Goal: Task Accomplishment & Management: Complete application form

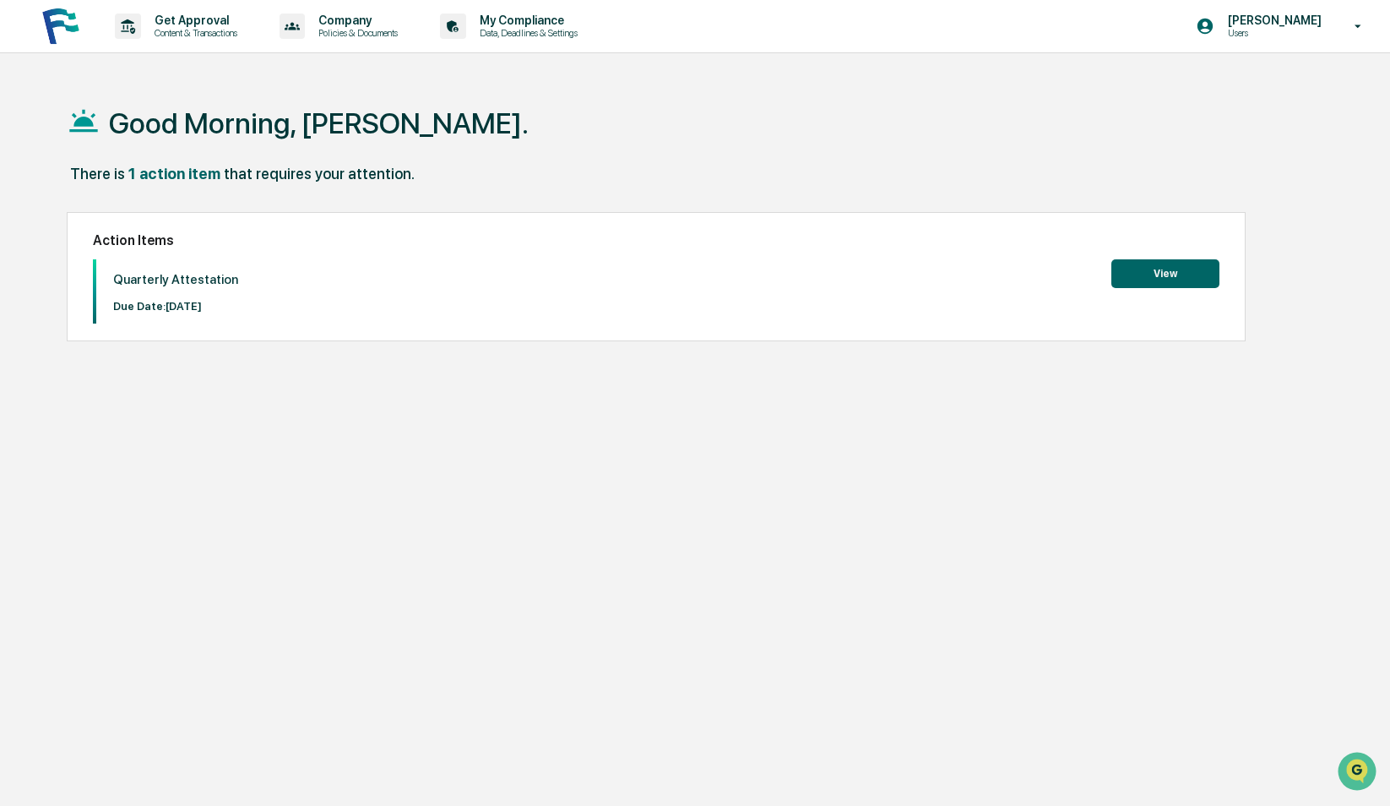
click at [1146, 274] on button "View" at bounding box center [1166, 273] width 108 height 29
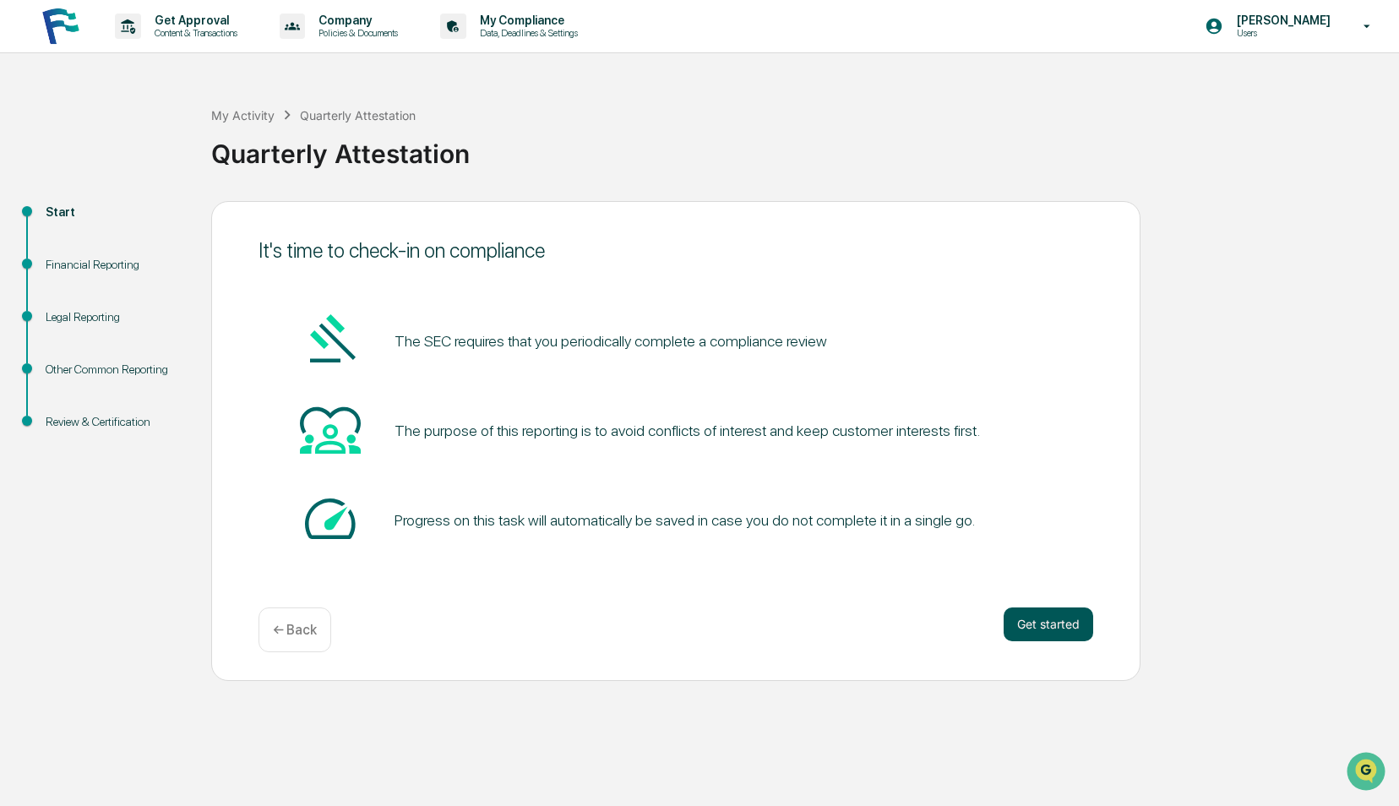
click at [1042, 630] on button "Get started" at bounding box center [1049, 624] width 90 height 34
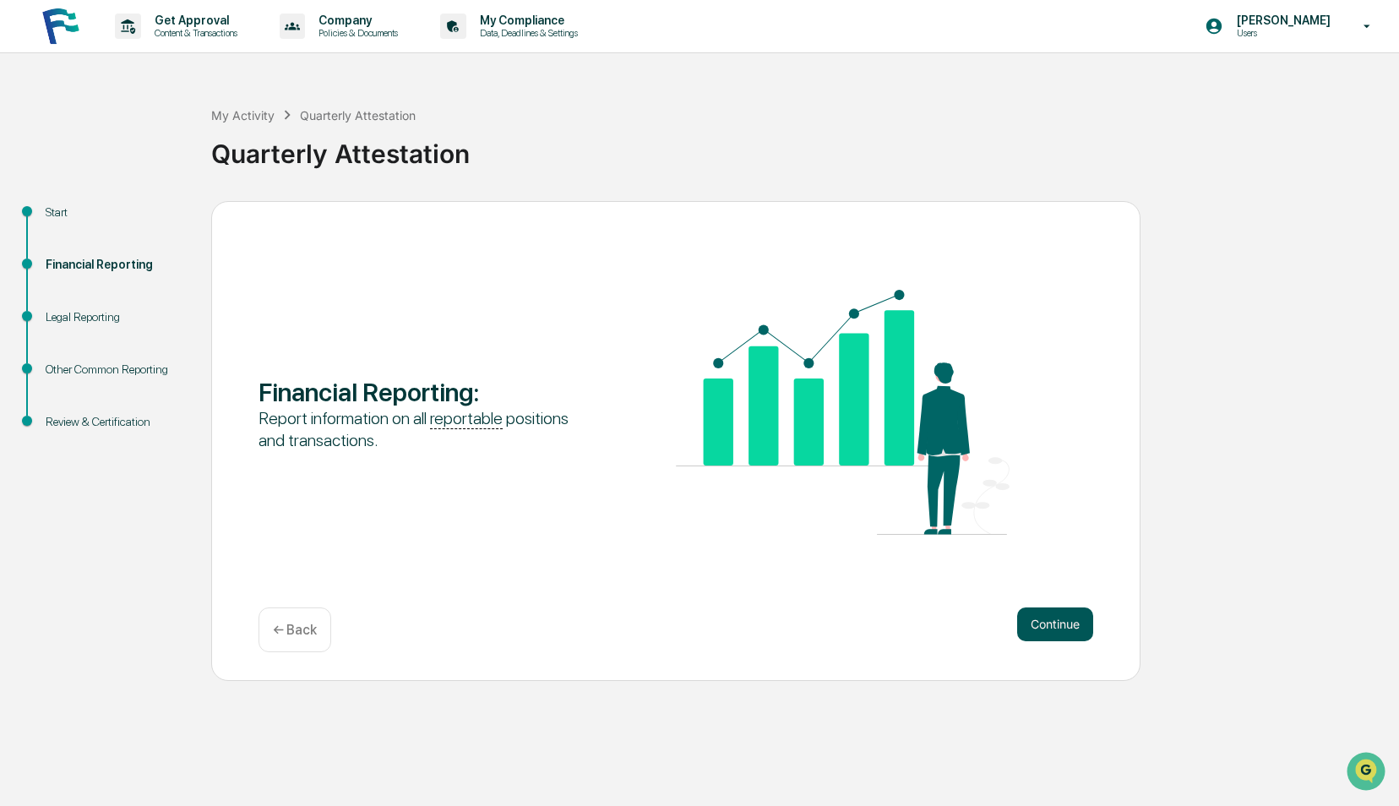
click at [1063, 625] on button "Continue" at bounding box center [1055, 624] width 76 height 34
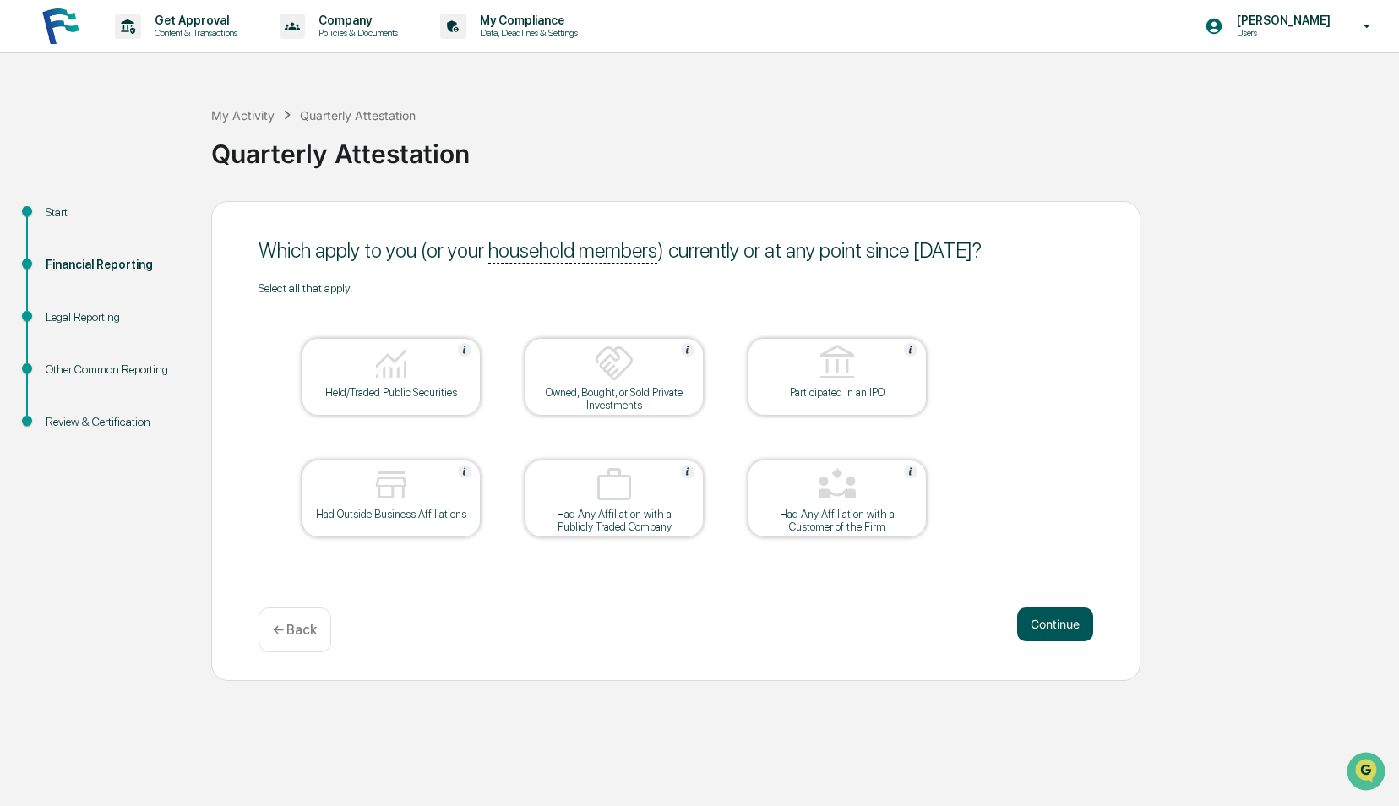
click at [1036, 625] on button "Continue" at bounding box center [1055, 624] width 76 height 34
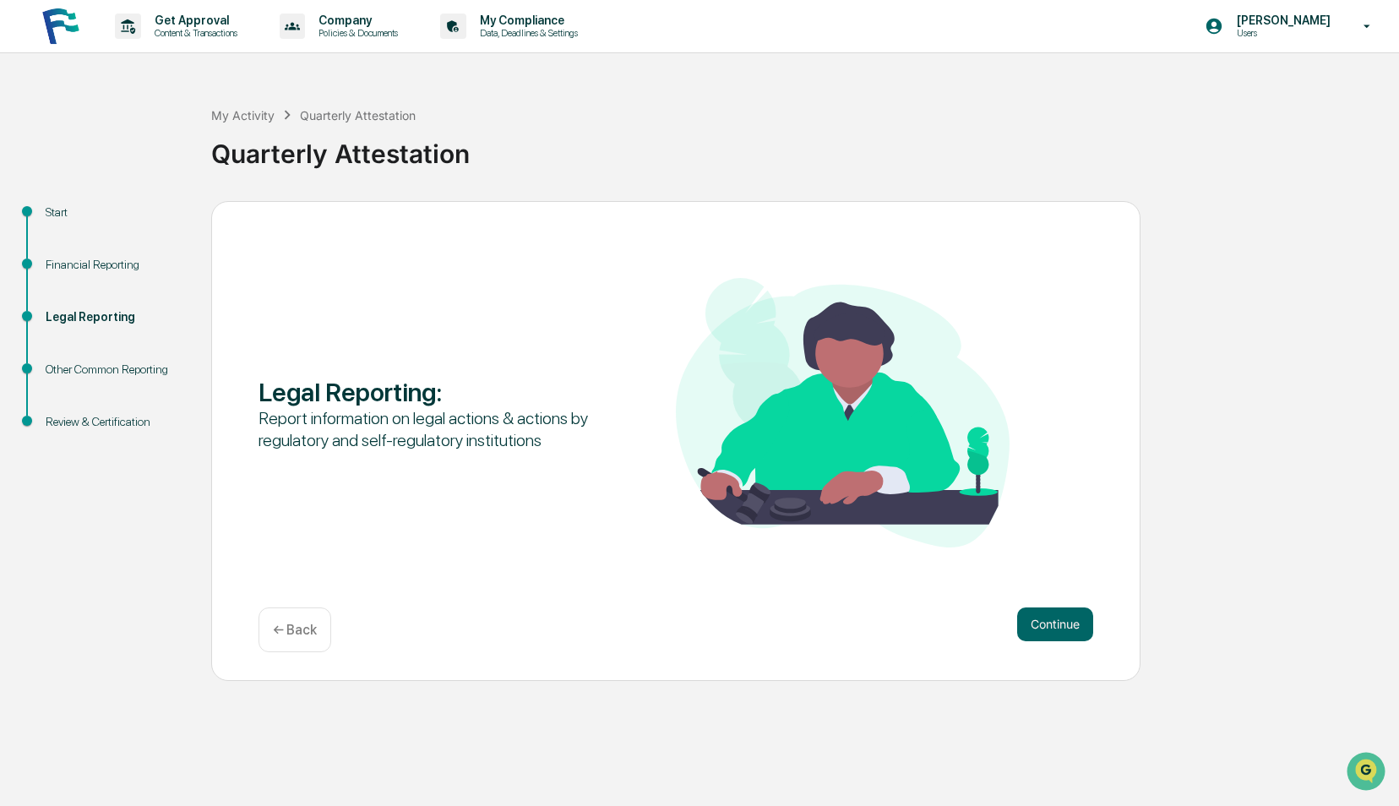
click at [1036, 625] on button "Continue" at bounding box center [1055, 624] width 76 height 34
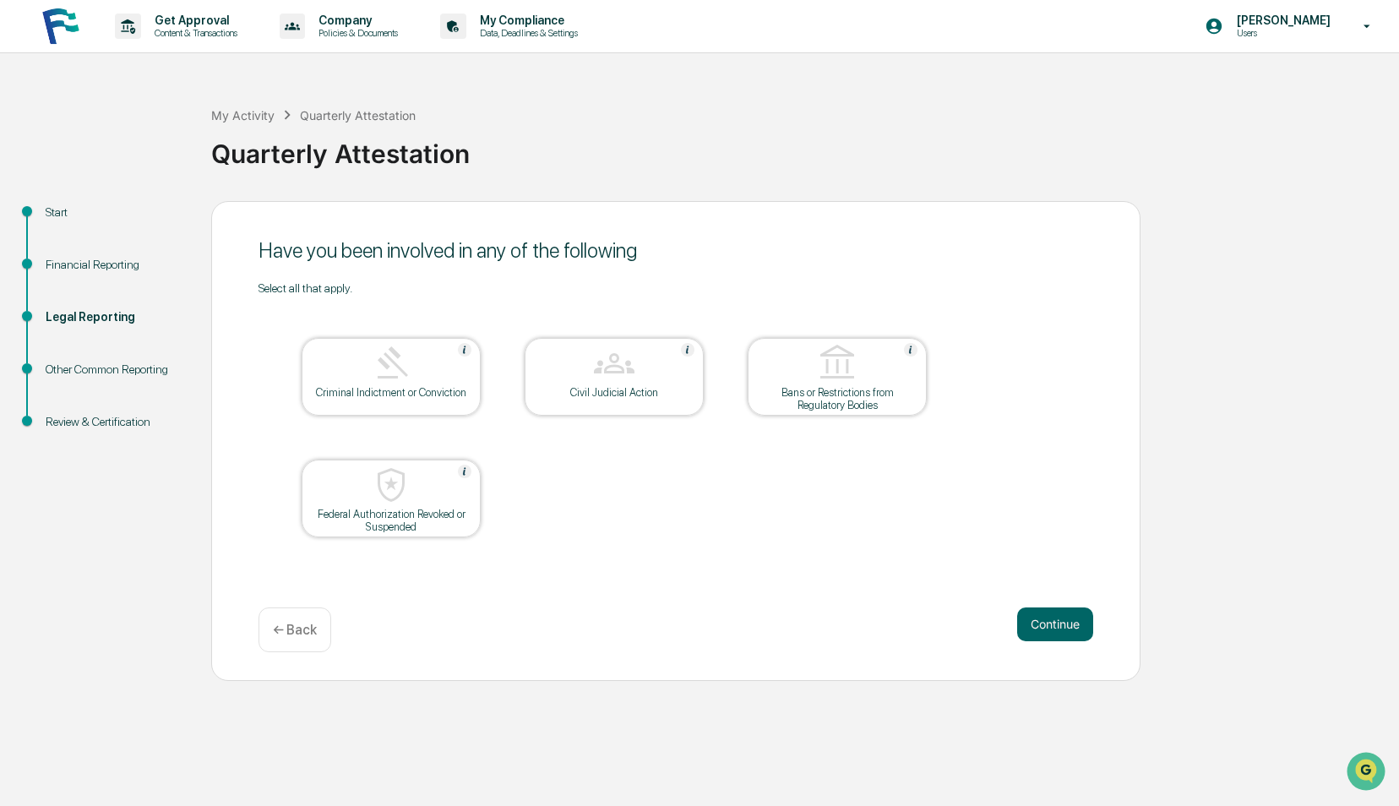
click at [1036, 625] on button "Continue" at bounding box center [1055, 624] width 76 height 34
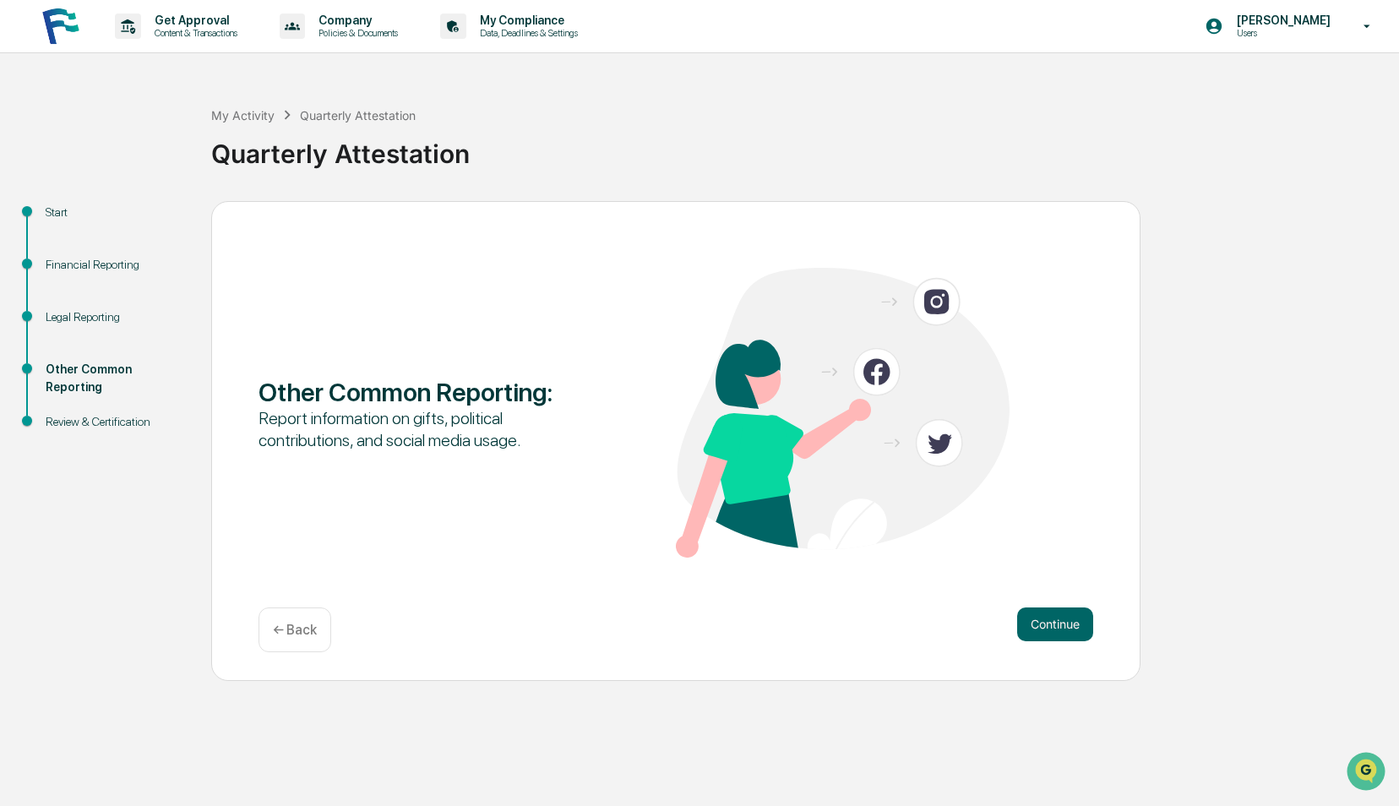
click at [1036, 625] on button "Continue" at bounding box center [1055, 624] width 76 height 34
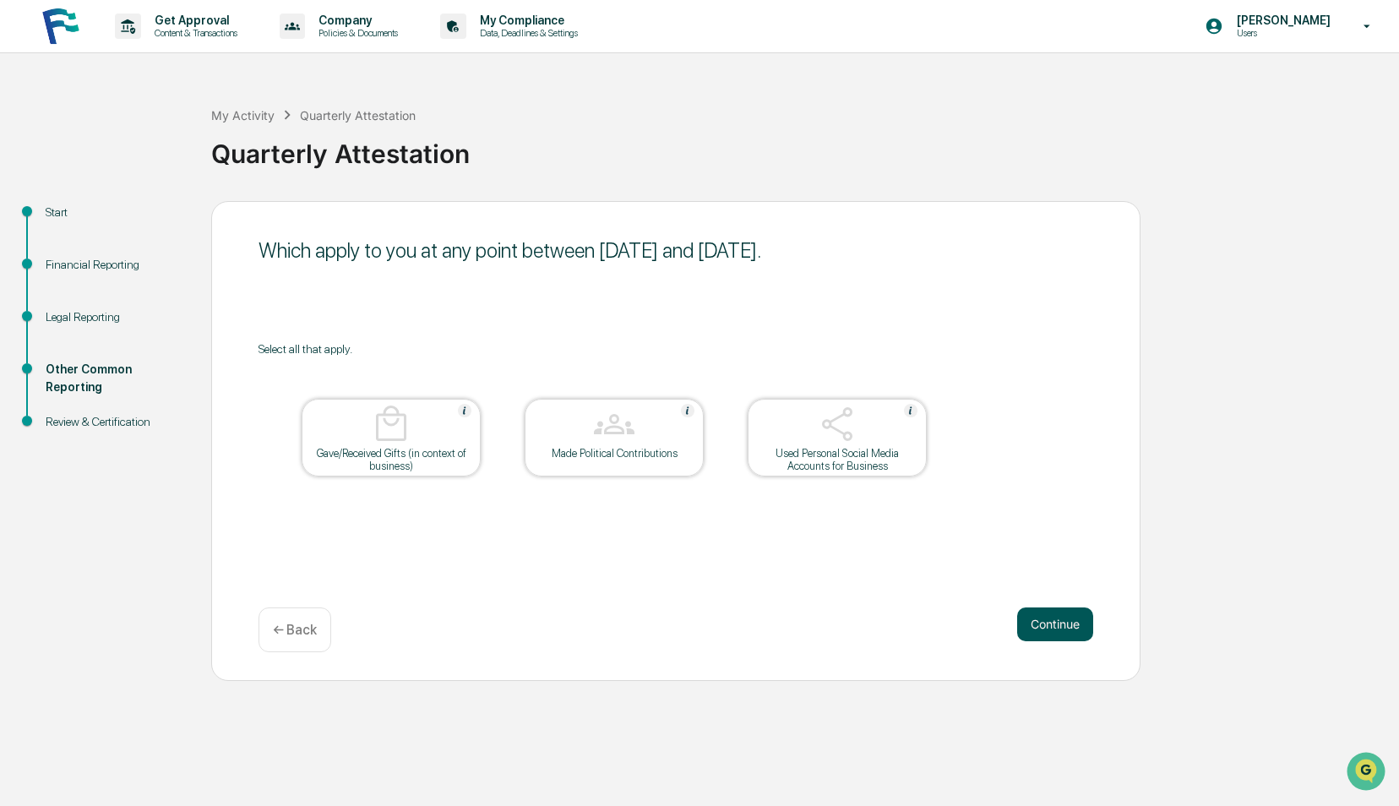
click at [1039, 622] on button "Continue" at bounding box center [1055, 624] width 76 height 34
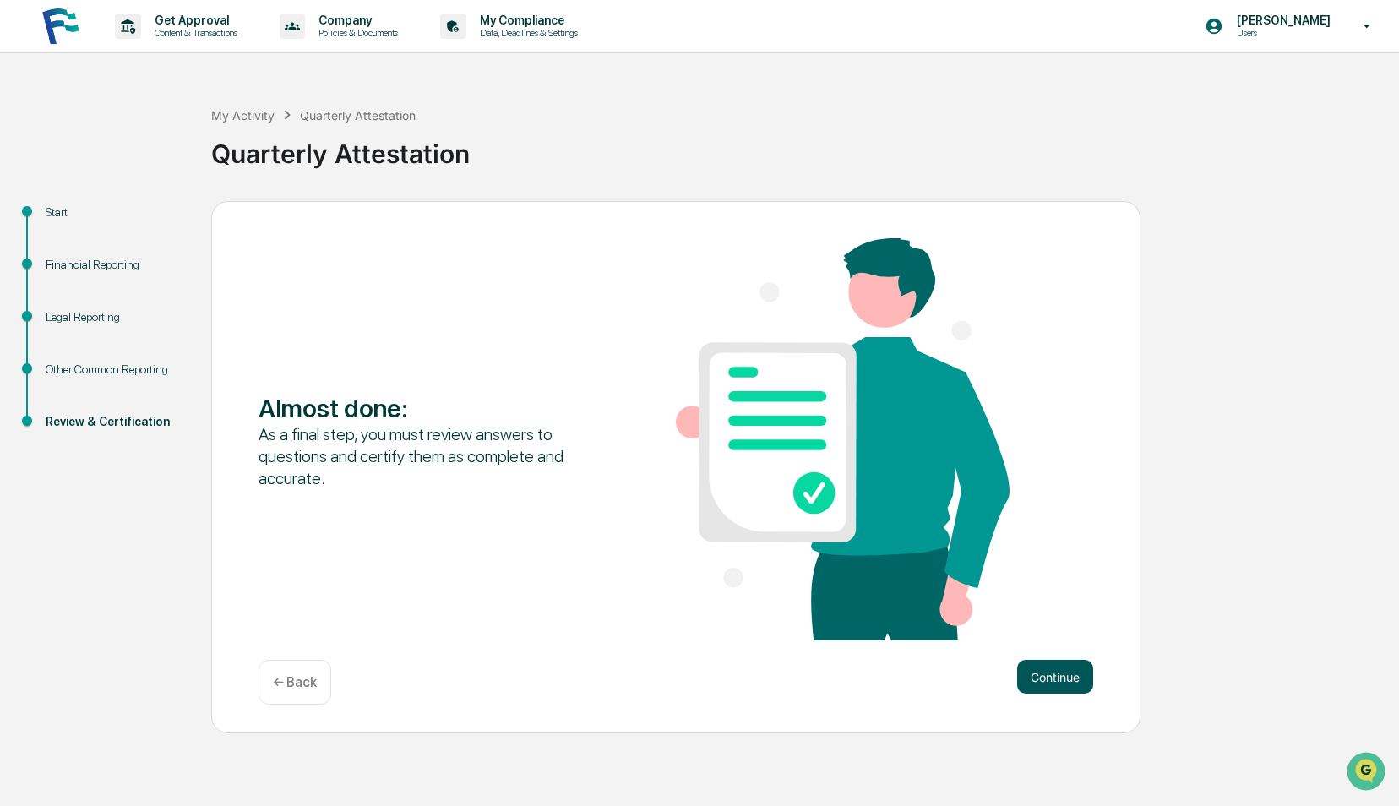
click at [1054, 678] on button "Continue" at bounding box center [1055, 677] width 76 height 34
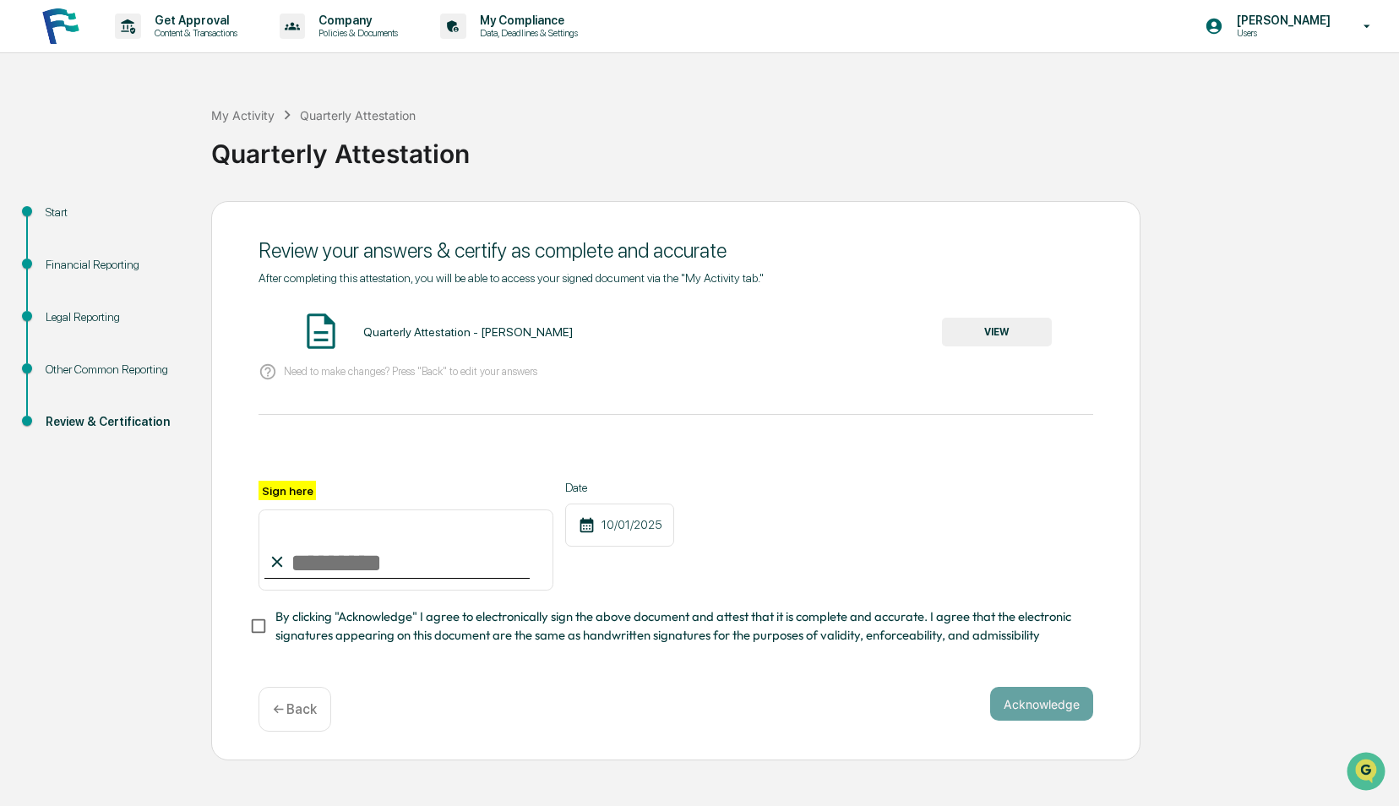
click at [306, 552] on input "Sign here" at bounding box center [405, 549] width 295 height 81
type input "**********"
click at [443, 623] on span "By clicking "Acknowledge" I agree to electronically sign the above document and…" at bounding box center [677, 626] width 804 height 38
click at [992, 728] on div "Acknowledge ← Back" at bounding box center [675, 709] width 835 height 45
click at [1025, 708] on button "Acknowledge" at bounding box center [1041, 704] width 103 height 34
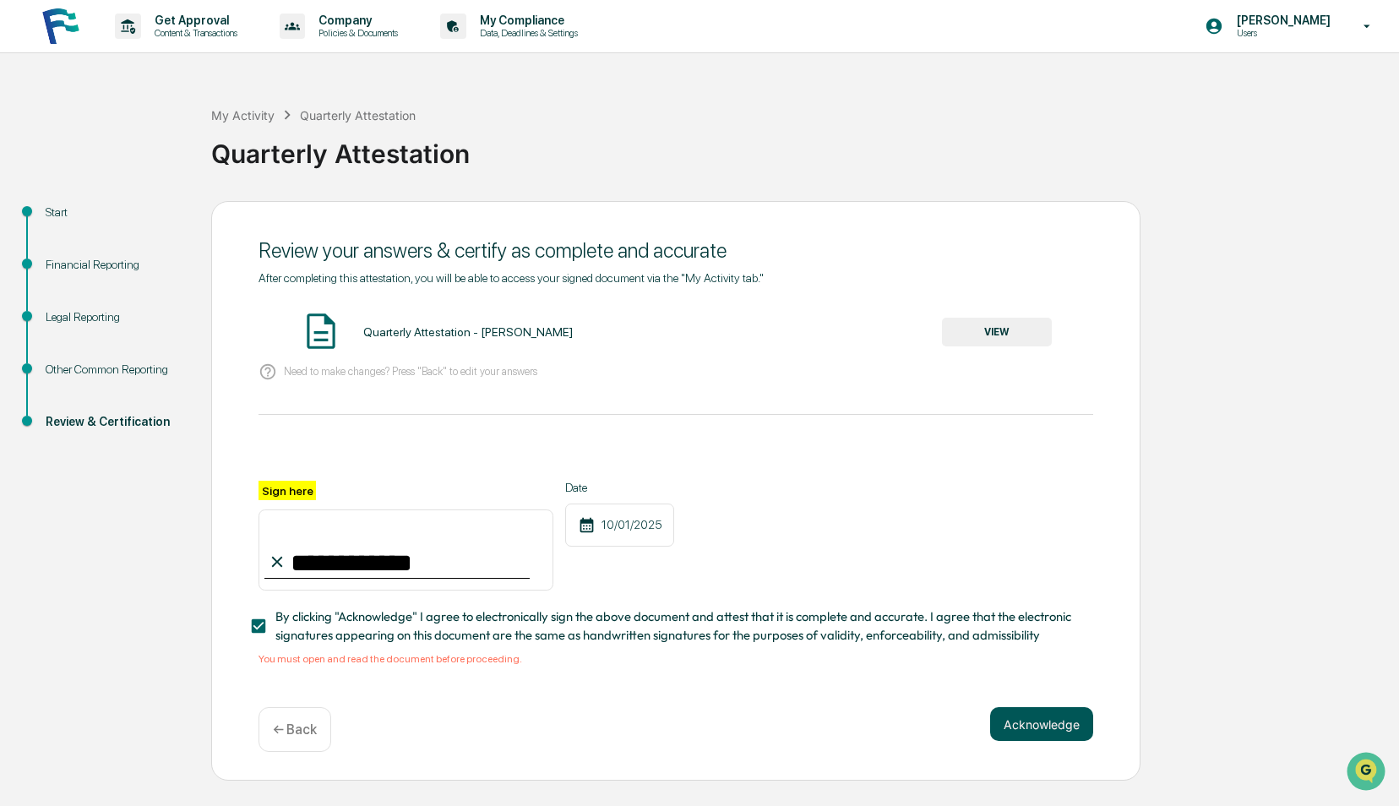
click at [998, 725] on button "Acknowledge" at bounding box center [1041, 724] width 103 height 34
click at [409, 344] on div "Quarterly Attestation - [PERSON_NAME] VIEW" at bounding box center [675, 332] width 835 height 45
click at [953, 329] on button "VIEW" at bounding box center [997, 332] width 110 height 29
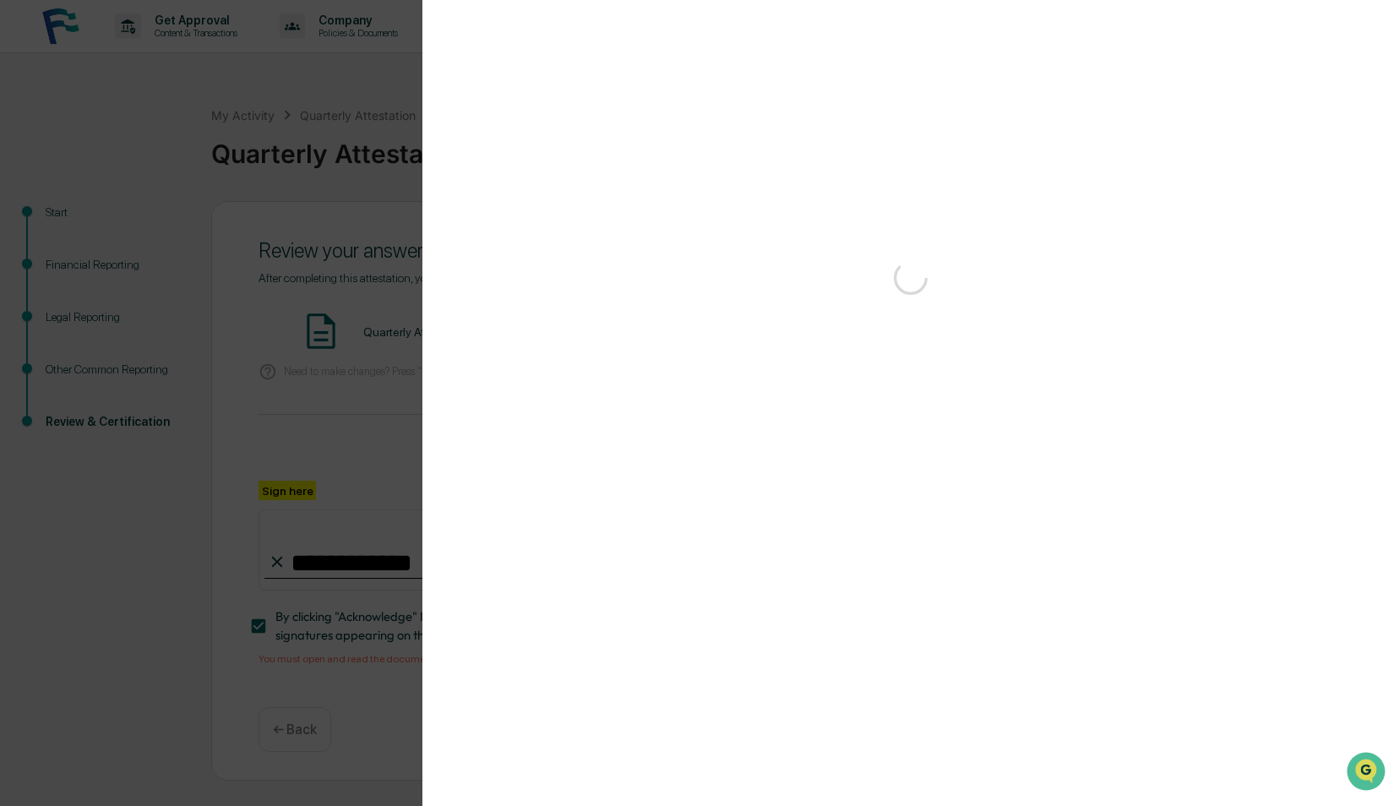
click at [961, 336] on div "Version History" at bounding box center [699, 403] width 1399 height 806
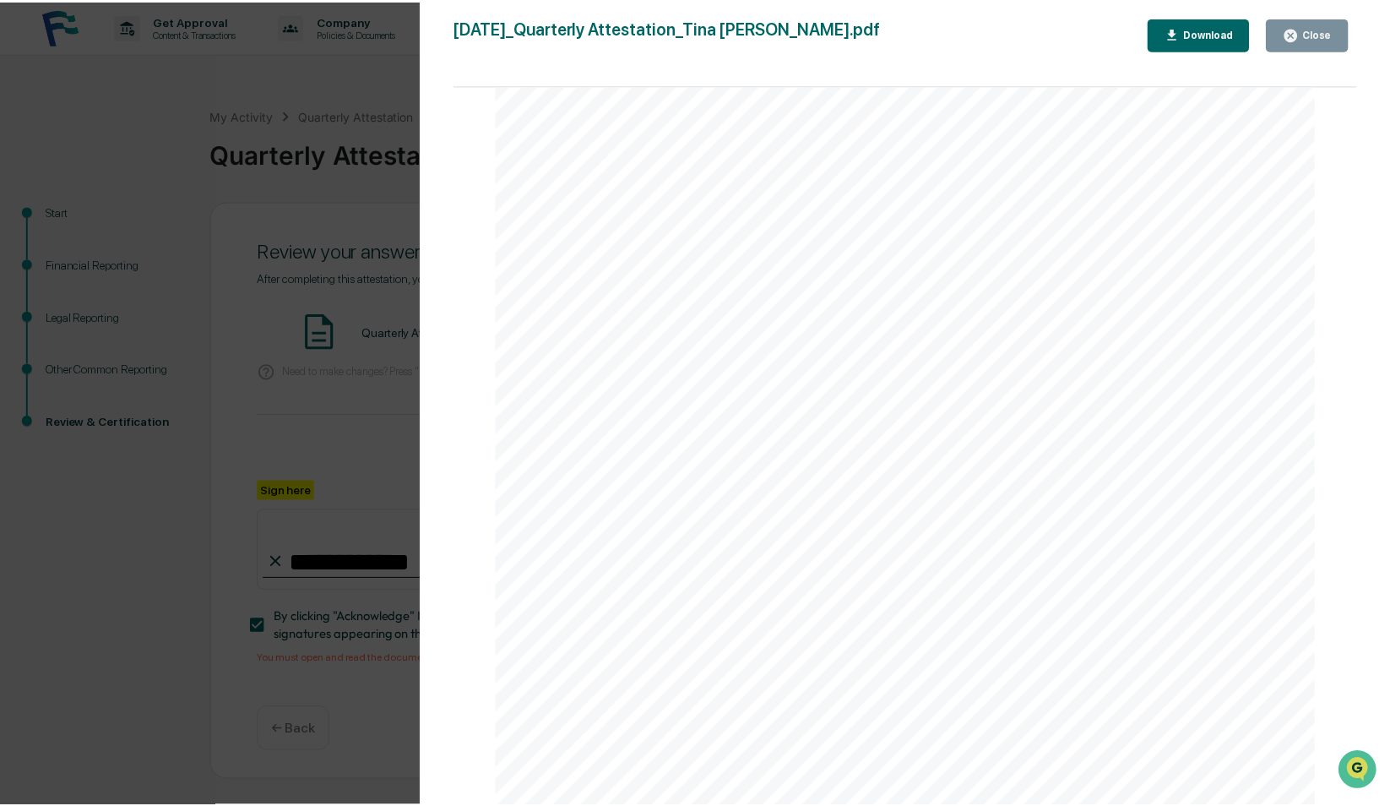
scroll to position [4150, 0]
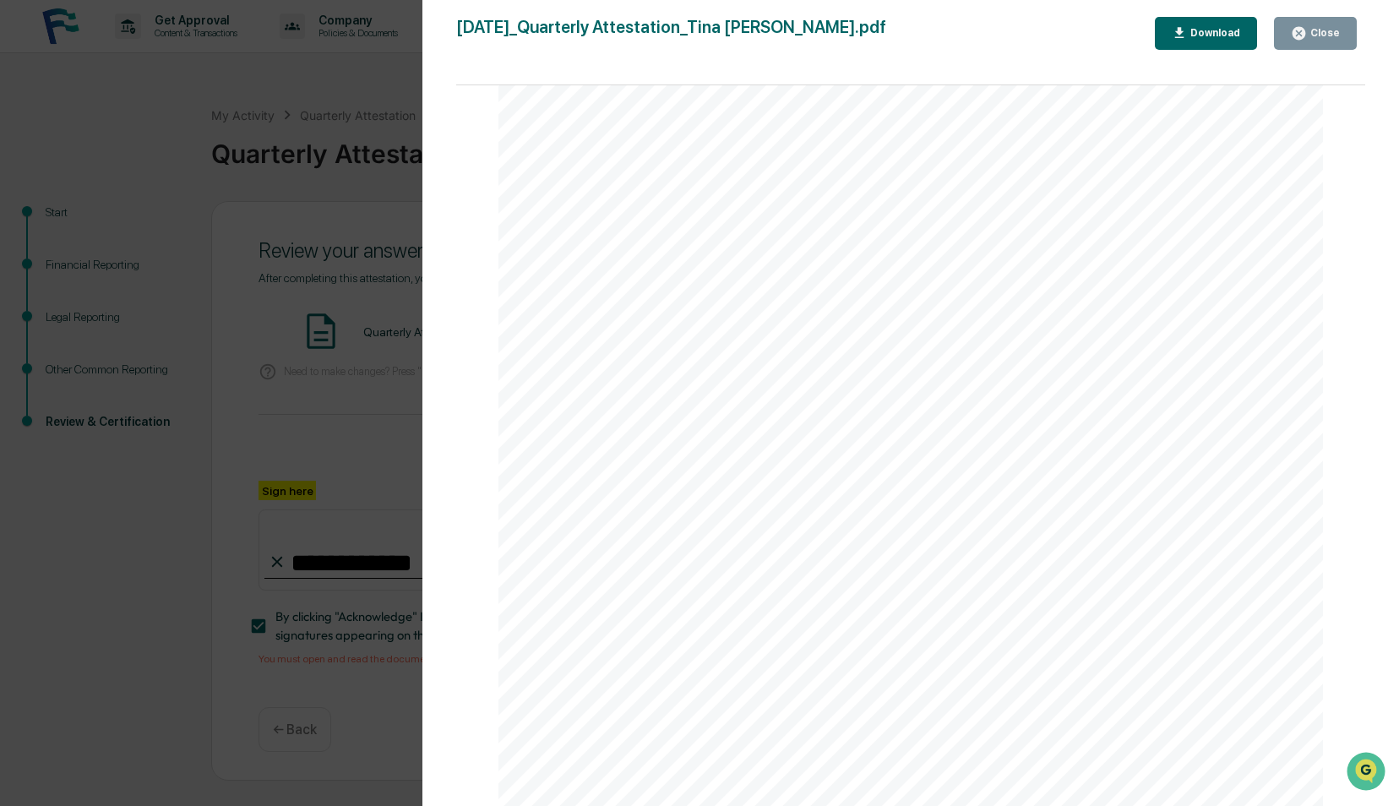
drag, startPoint x: 1068, startPoint y: 196, endPoint x: 1206, endPoint y: 54, distance: 198.3
click at [1069, 196] on div "Other Reporting Attestation of Completeness Based upon the definitions above (w…" at bounding box center [910, 223] width 824 height 1167
click at [1322, 25] on div "Close" at bounding box center [1315, 33] width 49 height 16
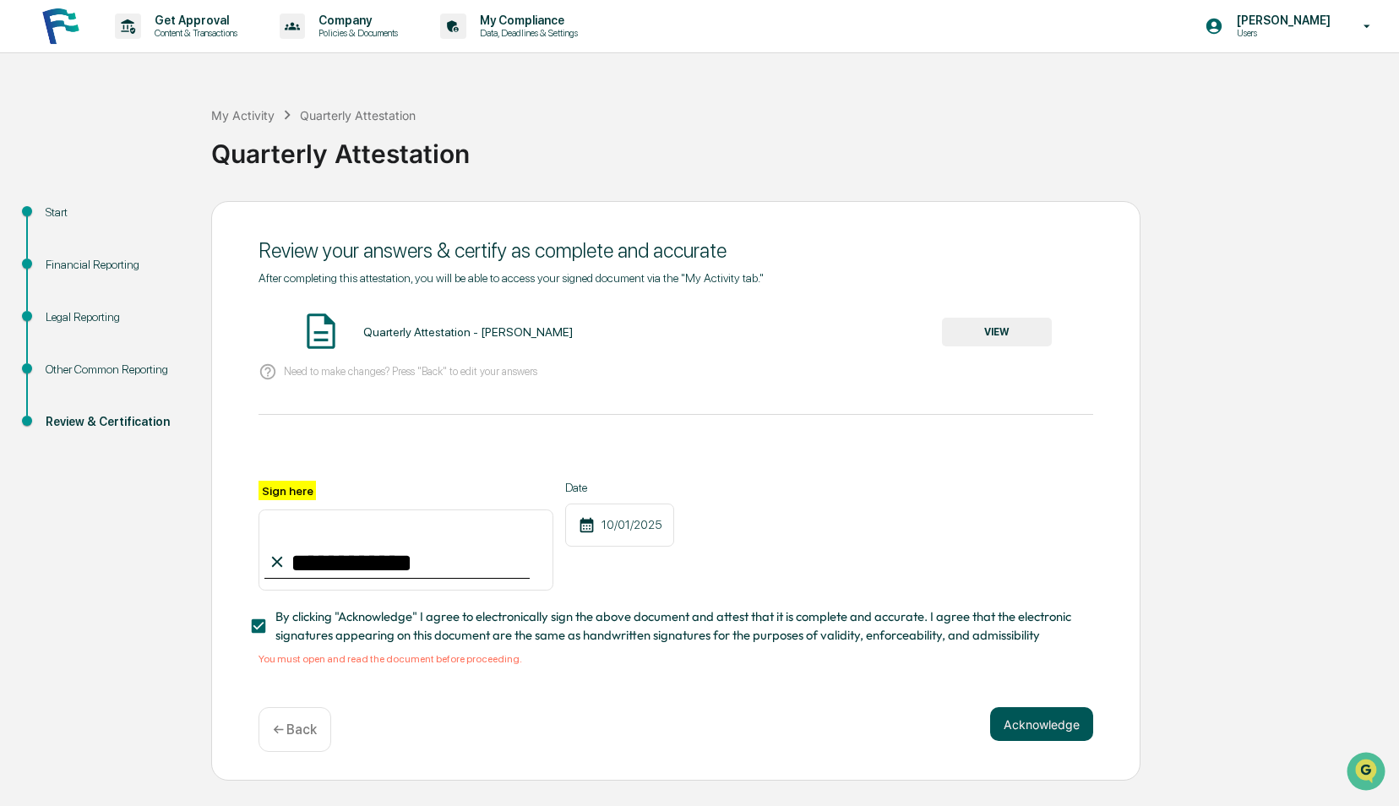
drag, startPoint x: 1058, startPoint y: 713, endPoint x: 1056, endPoint y: 721, distance: 8.8
click at [1058, 713] on div "**********" at bounding box center [675, 491] width 929 height 580
click at [1055, 723] on button "Acknowledge" at bounding box center [1041, 724] width 103 height 34
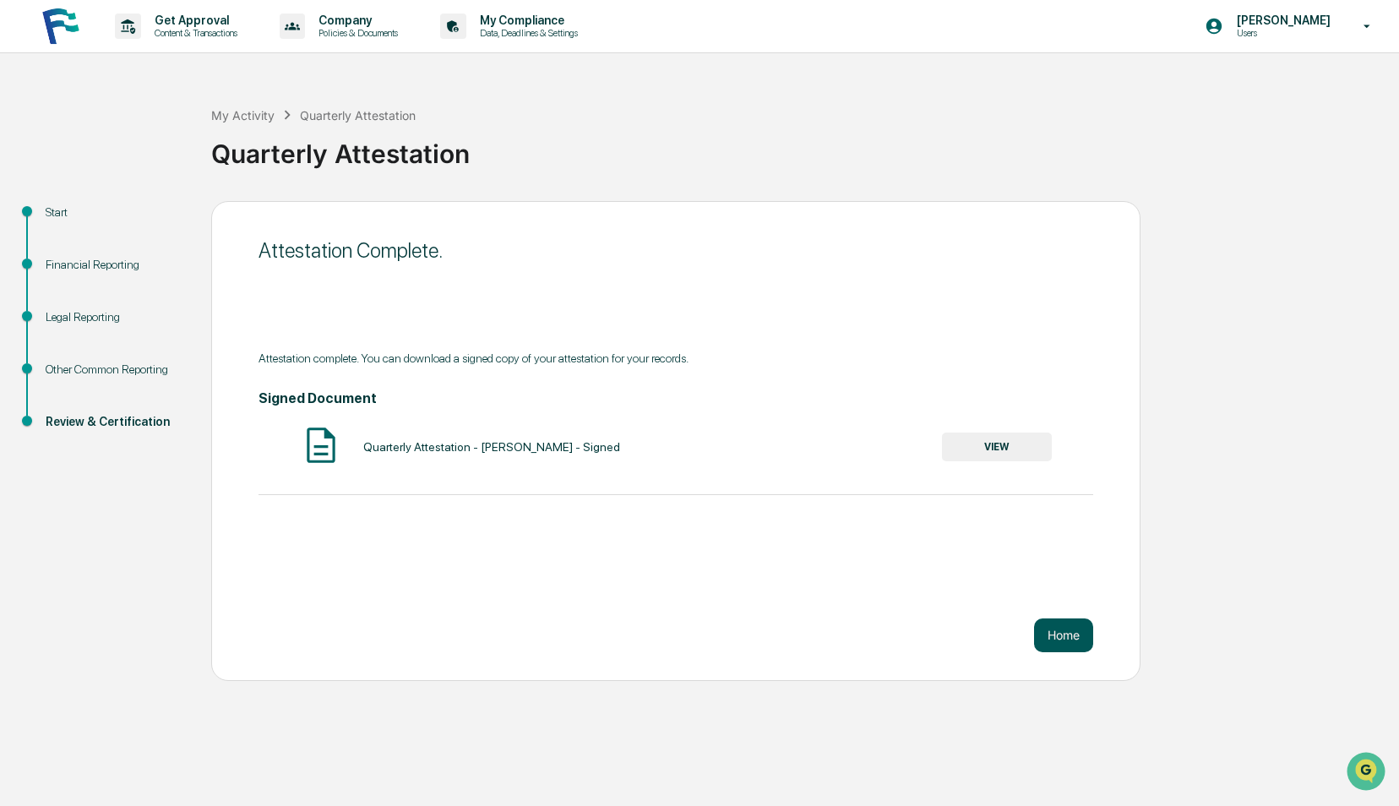
click at [1069, 638] on button "Home" at bounding box center [1063, 635] width 59 height 34
